Goal: Navigation & Orientation: Find specific page/section

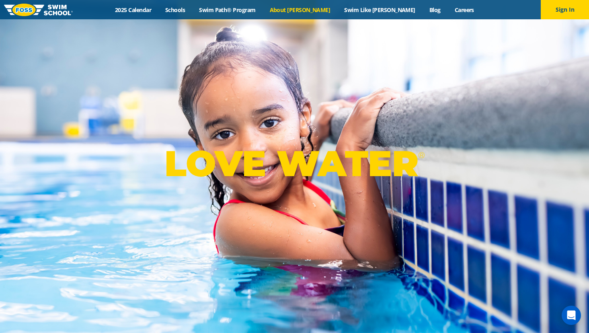
click at [321, 12] on link "About [PERSON_NAME]" at bounding box center [300, 10] width 75 height 8
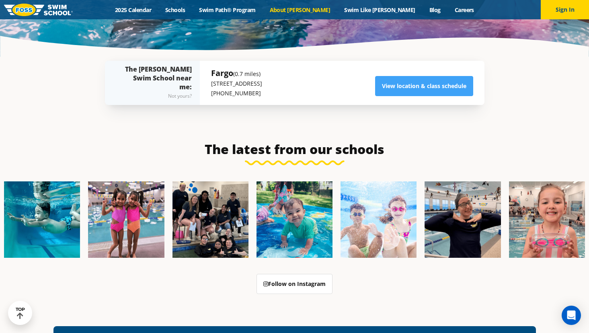
scroll to position [1810, 0]
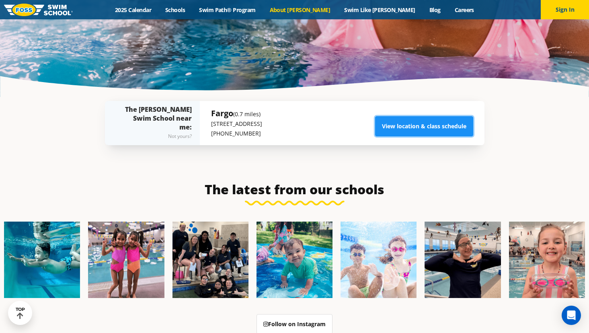
click at [395, 116] on link "View location & class schedule" at bounding box center [424, 126] width 98 height 20
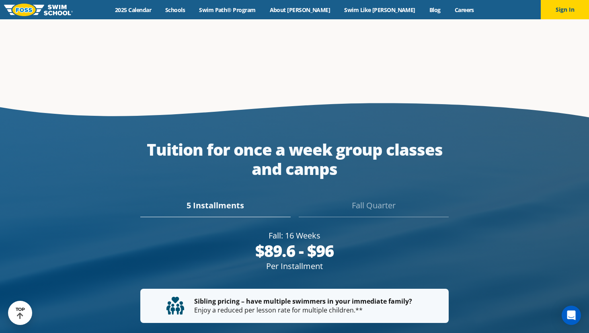
scroll to position [1379, 0]
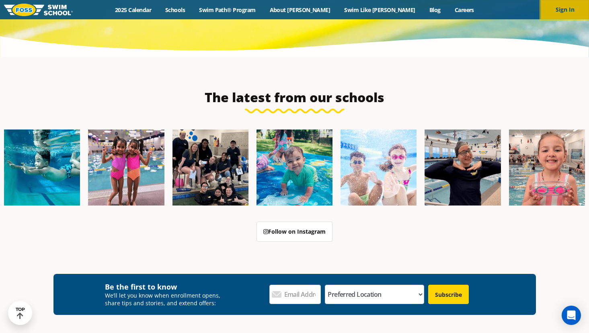
click at [553, 14] on button "Sign In" at bounding box center [565, 9] width 48 height 19
